Goal: Find specific page/section

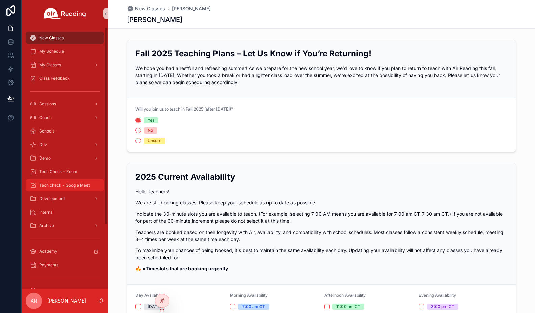
click at [84, 187] on span "Tech check - Google Meet" at bounding box center [64, 184] width 51 height 5
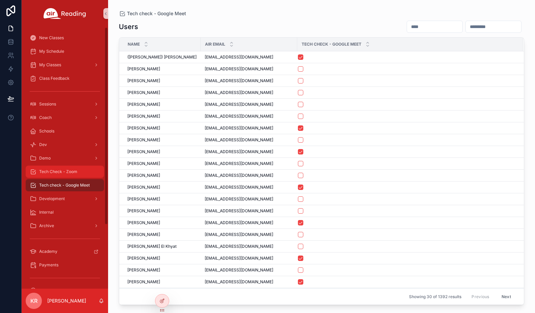
click at [69, 172] on span "Tech Check - Zoom" at bounding box center [58, 171] width 38 height 5
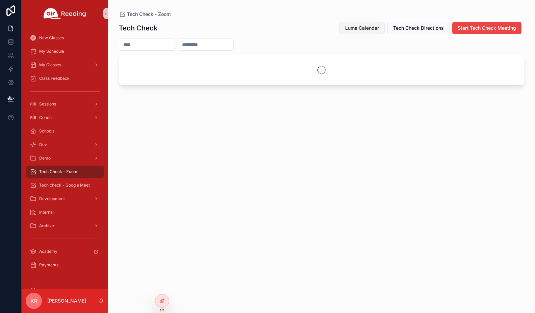
click at [350, 29] on span "Luma Calendar" at bounding box center [362, 28] width 34 height 7
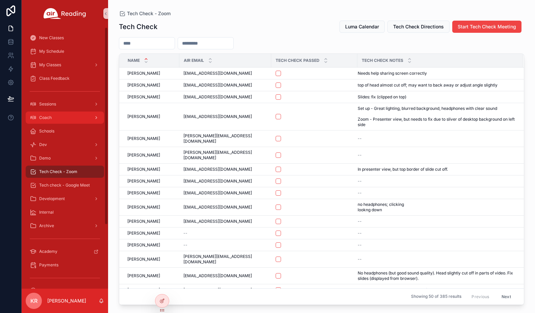
click at [43, 116] on span "Coach" at bounding box center [45, 117] width 12 height 5
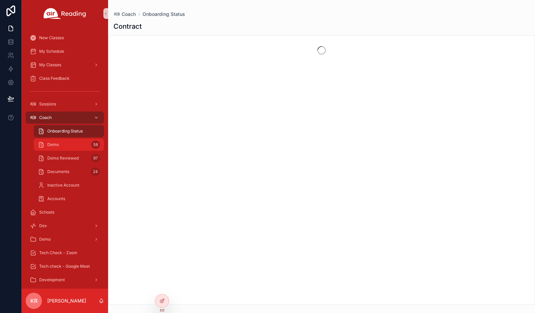
click at [74, 143] on div "Demo 58" at bounding box center [69, 144] width 62 height 11
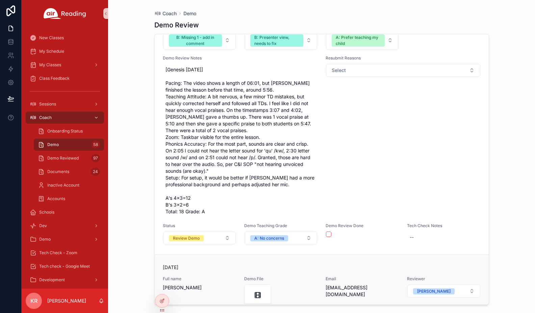
scroll to position [10286, 0]
